Goal: Communication & Community: Answer question/provide support

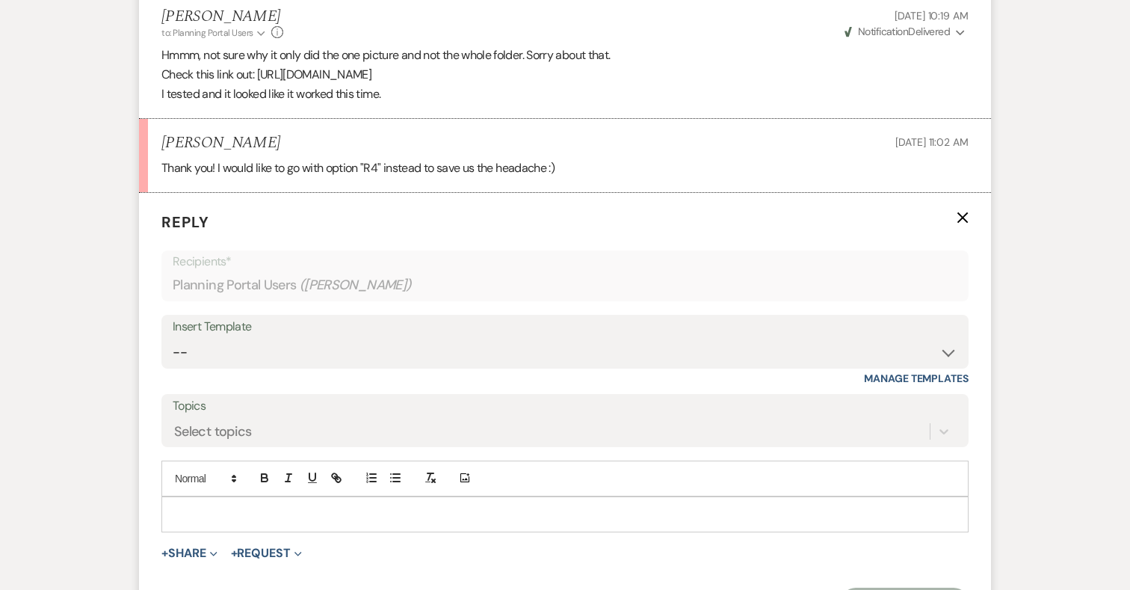
scroll to position [13883, 0]
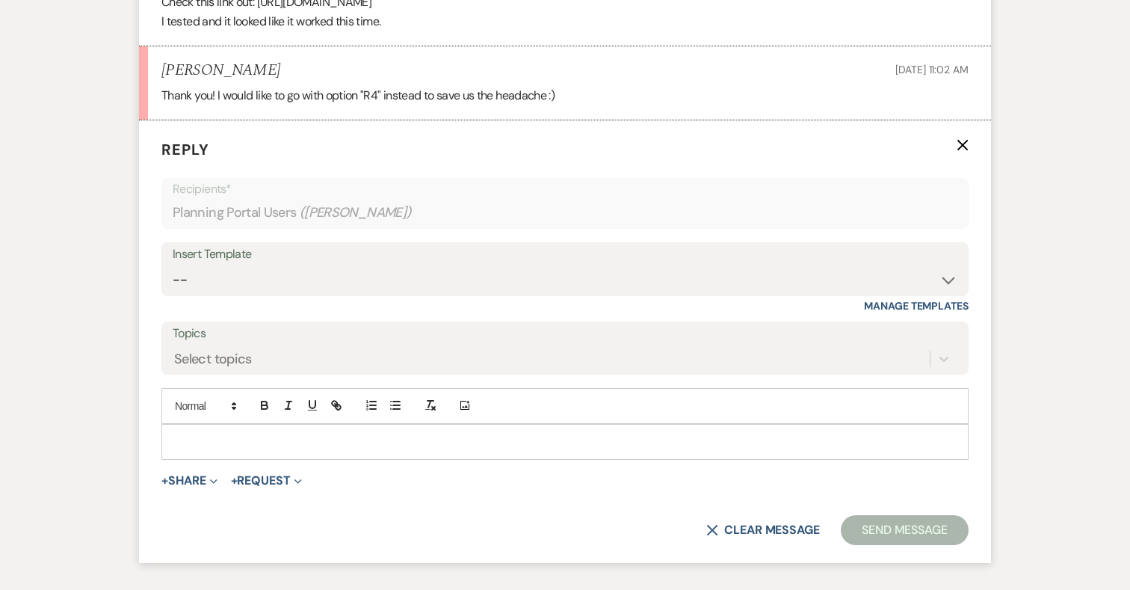
click at [327, 433] on p at bounding box center [564, 441] width 783 height 16
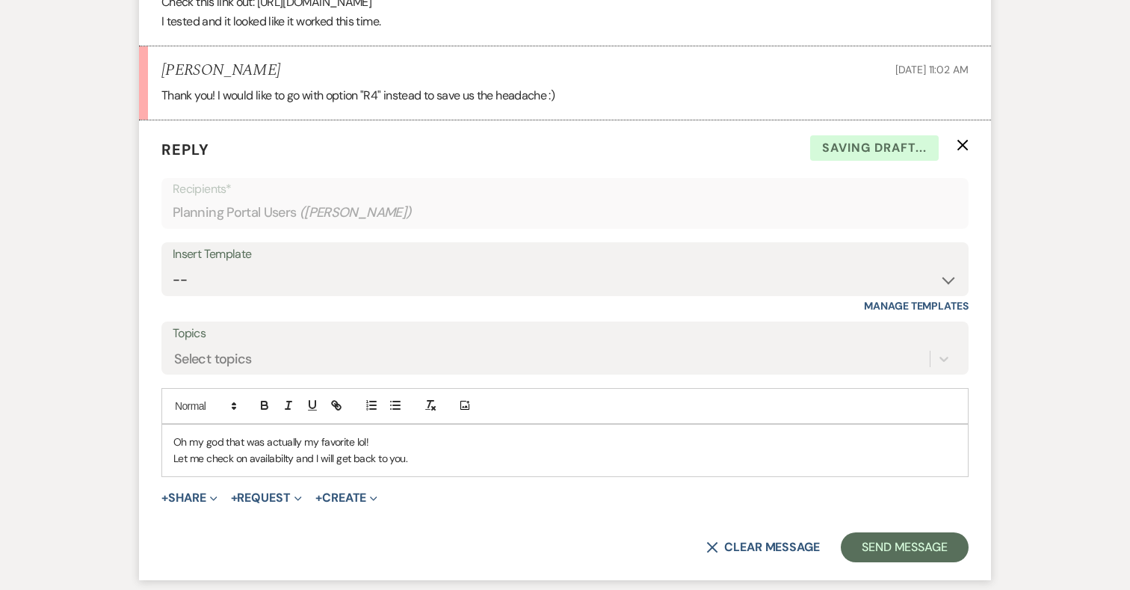
click at [373, 433] on p "Oh my god that was actually my favorite lol!" at bounding box center [564, 441] width 783 height 16
click at [380, 433] on p "Oh my god that was actually my favorite lol!" at bounding box center [564, 441] width 783 height 16
click at [923, 532] on button "Send Message" at bounding box center [905, 547] width 128 height 30
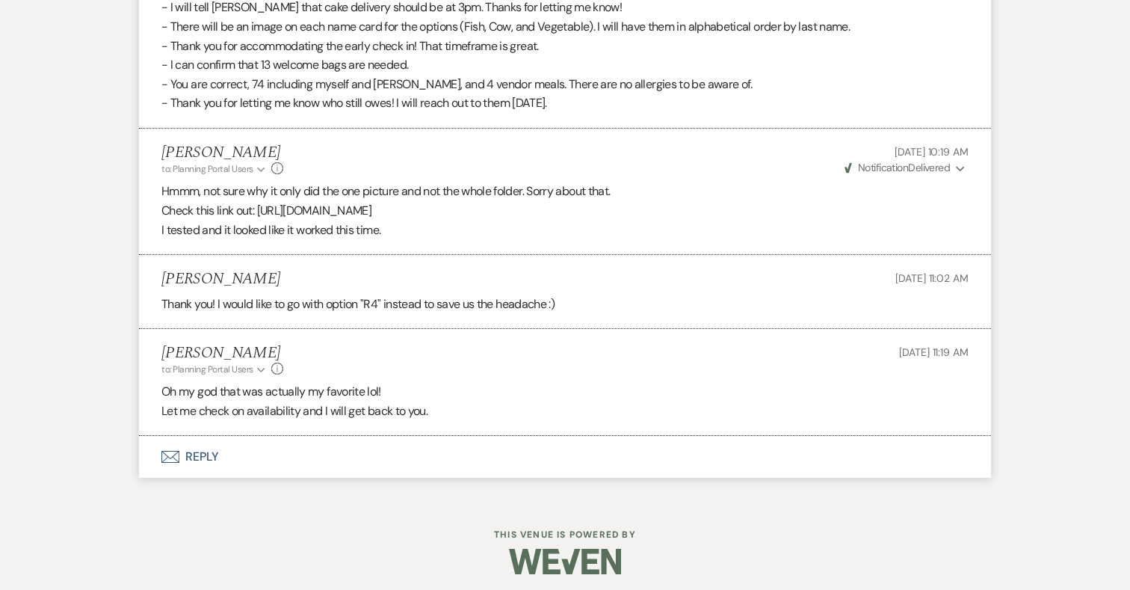
scroll to position [13643, 0]
